Goal: Navigation & Orientation: Understand site structure

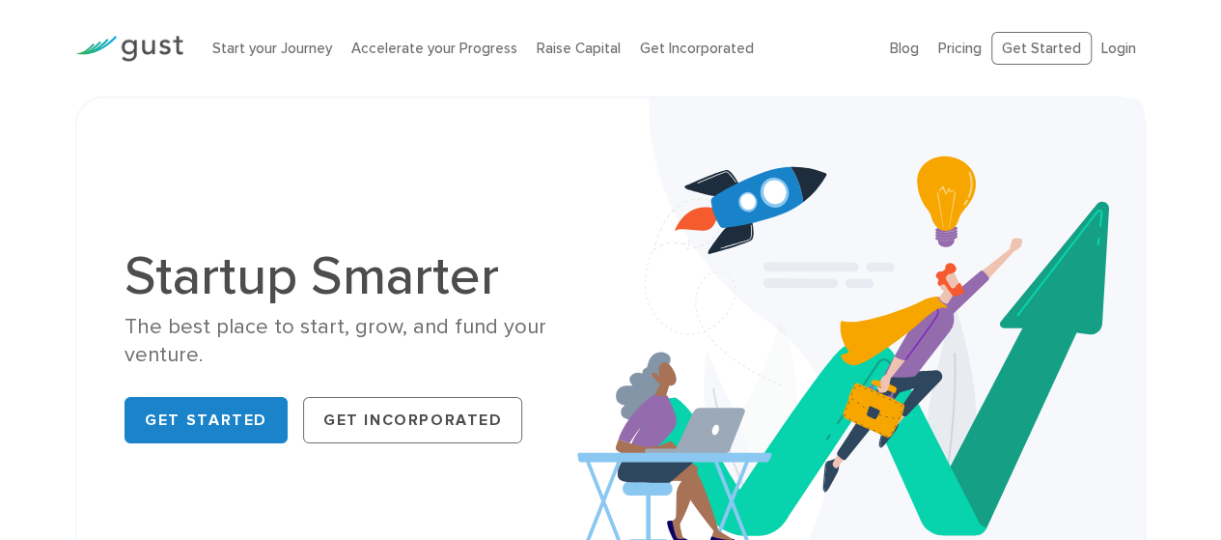
click at [238, 436] on link "Get Started" at bounding box center [206, 420] width 163 height 46
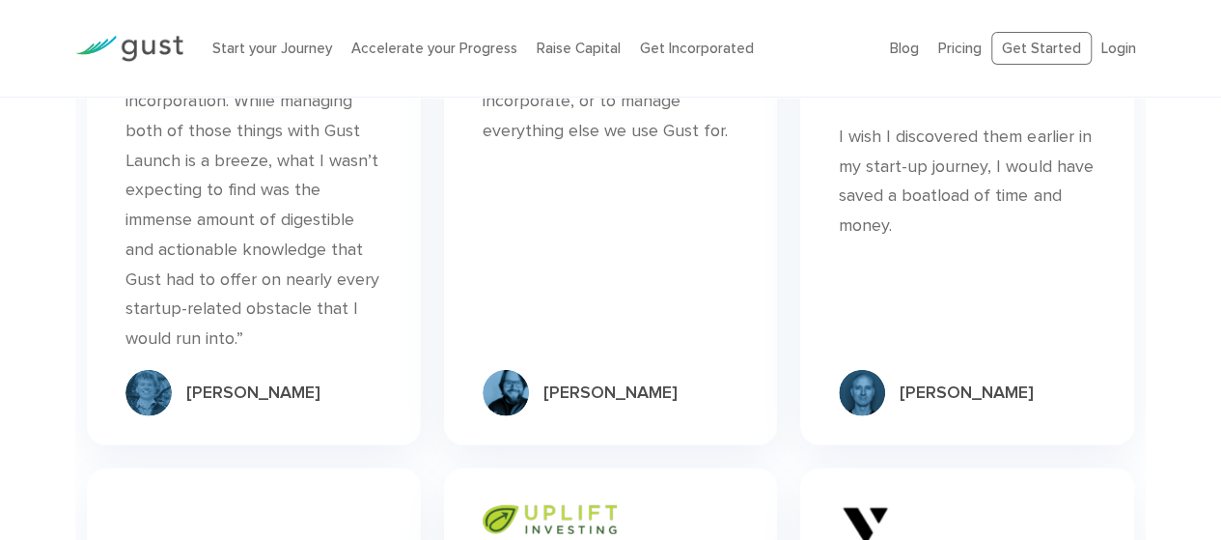
scroll to position [5857, 0]
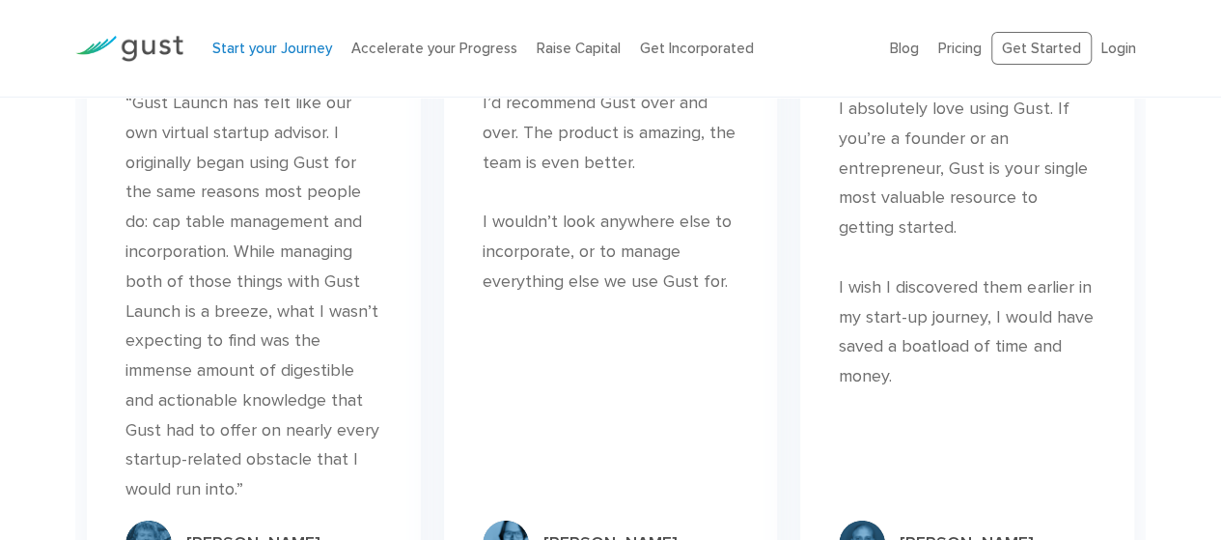
click at [268, 45] on link "Start your Journey" at bounding box center [272, 48] width 120 height 17
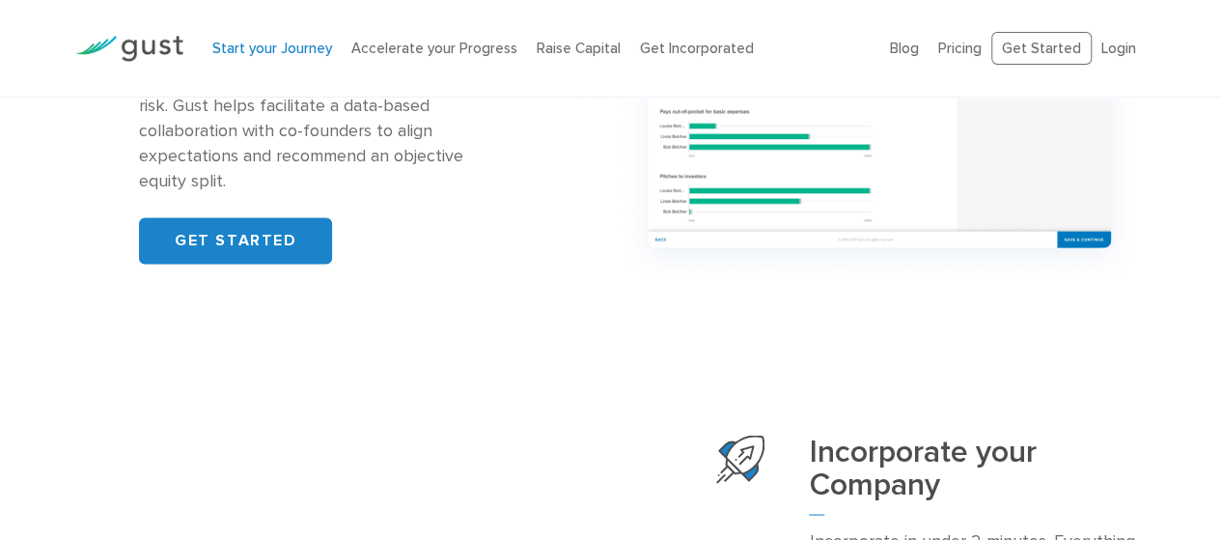
scroll to position [2028, 0]
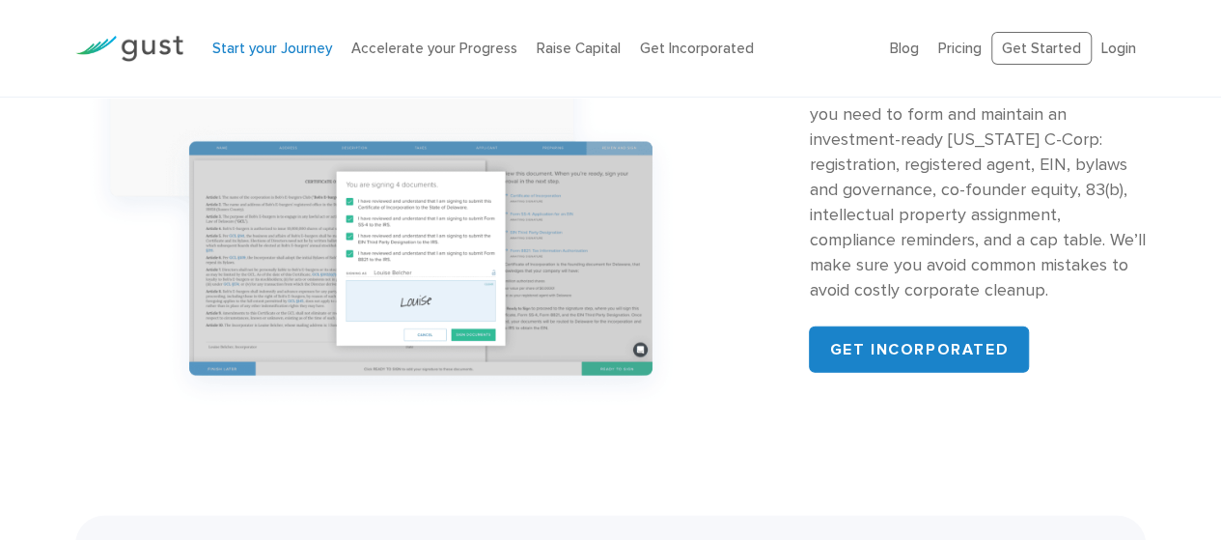
click at [557, 57] on li "Raise Capital" at bounding box center [579, 49] width 84 height 22
click at [561, 46] on link "Raise Capital" at bounding box center [579, 48] width 84 height 17
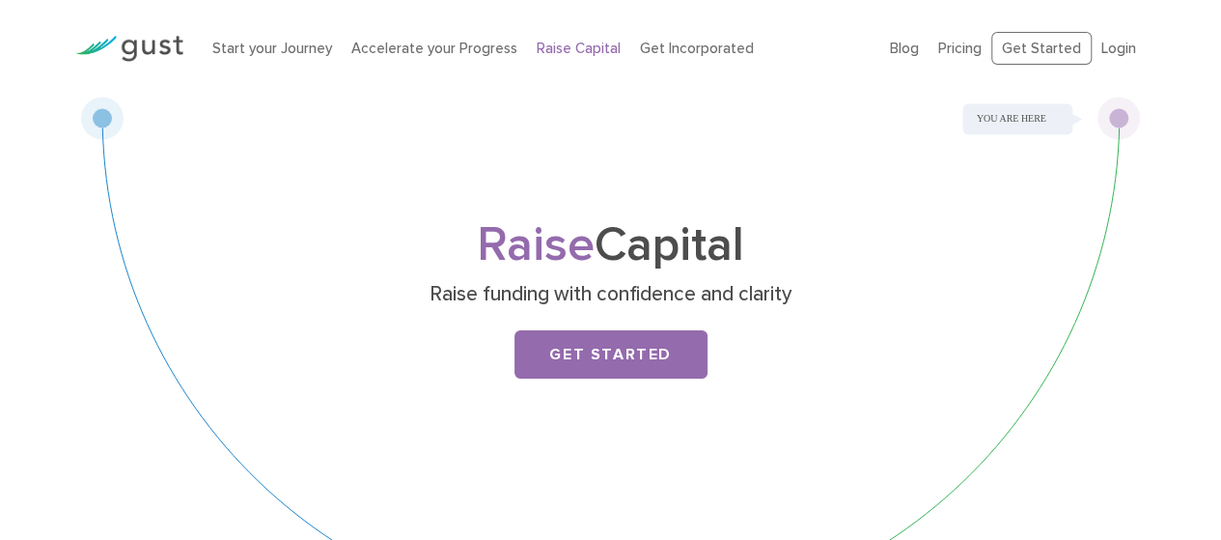
click at [660, 55] on link "Get Incorporated" at bounding box center [697, 48] width 114 height 17
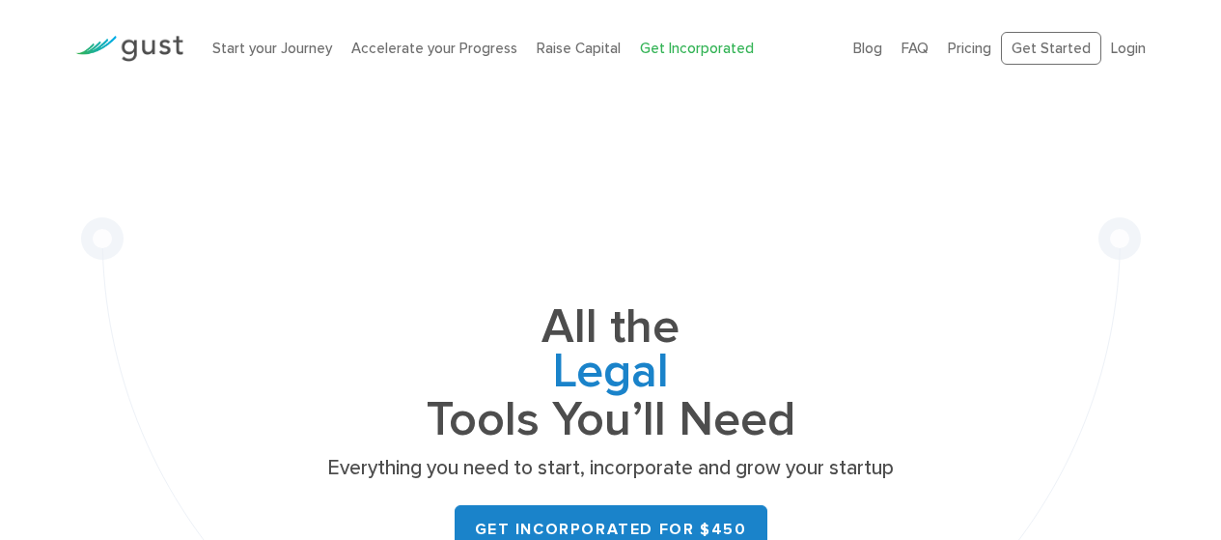
click at [409, 49] on link "Accelerate your Progress" at bounding box center [434, 48] width 166 height 17
